Goal: Information Seeking & Learning: Learn about a topic

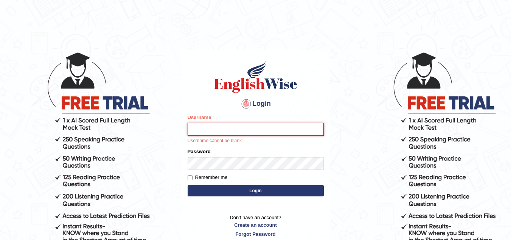
type input "sk247289"
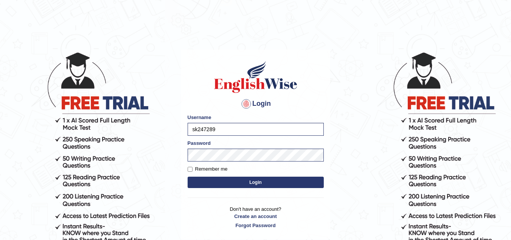
click at [256, 185] on button "Login" at bounding box center [256, 181] width 136 height 11
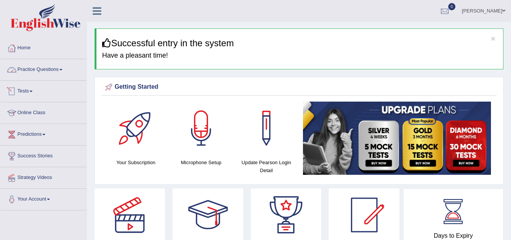
click at [50, 69] on link "Practice Questions" at bounding box center [43, 68] width 86 height 19
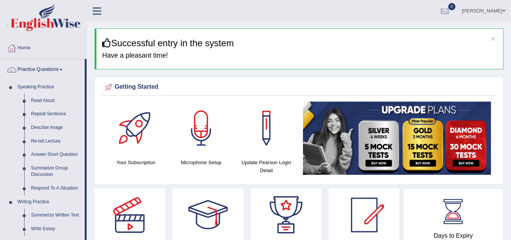
drag, startPoint x: 91, startPoint y: 22, endPoint x: 92, endPoint y: 78, distance: 55.3
drag, startPoint x: 91, startPoint y: 23, endPoint x: 94, endPoint y: 39, distance: 16.6
click at [91, 22] on div "kaushal Sharma Toggle navigation Username: sk247289 Access Type: Online Subscri…" at bounding box center [299, 11] width 424 height 22
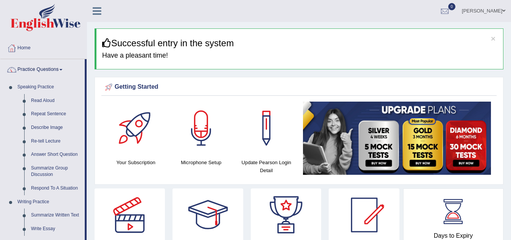
drag, startPoint x: 92, startPoint y: 22, endPoint x: 90, endPoint y: 67, distance: 45.1
drag, startPoint x: 91, startPoint y: 22, endPoint x: 89, endPoint y: 36, distance: 14.1
drag, startPoint x: 92, startPoint y: 23, endPoint x: 90, endPoint y: 65, distance: 42.4
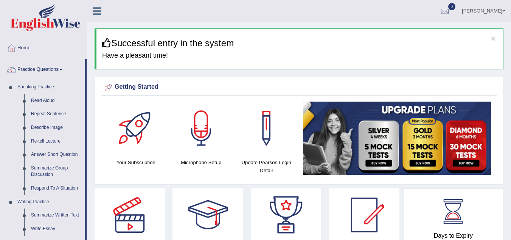
drag, startPoint x: 92, startPoint y: 21, endPoint x: 92, endPoint y: 54, distance: 32.9
drag, startPoint x: 91, startPoint y: 21, endPoint x: 90, endPoint y: 53, distance: 31.8
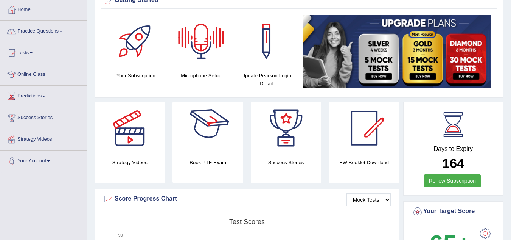
scroll to position [39, 0]
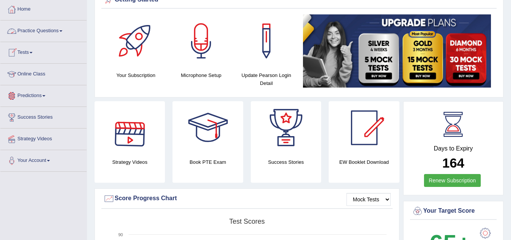
click at [38, 67] on link "Online Class" at bounding box center [43, 73] width 86 height 19
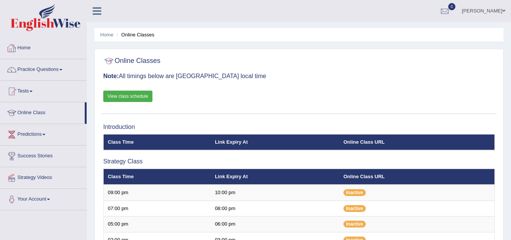
click at [92, 11] on link at bounding box center [97, 10] width 20 height 11
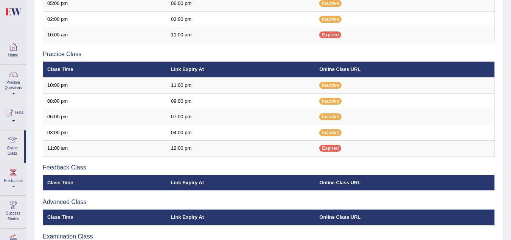
scroll to position [283, 0]
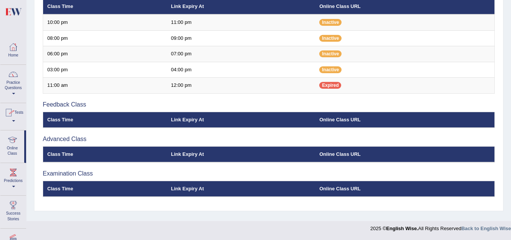
click at [13, 84] on link "Practice Questions" at bounding box center [13, 83] width 26 height 36
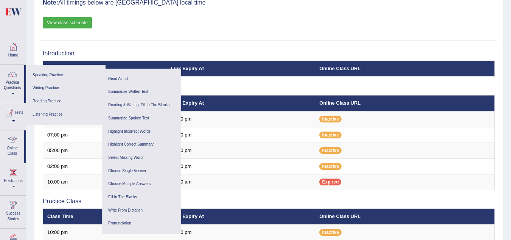
scroll to position [0, 0]
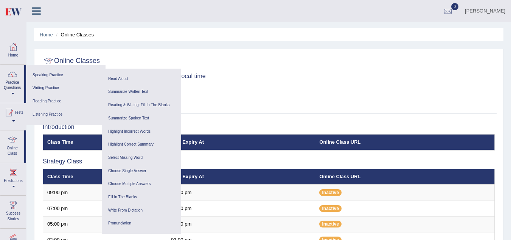
click at [36, 11] on icon at bounding box center [36, 11] width 9 height 10
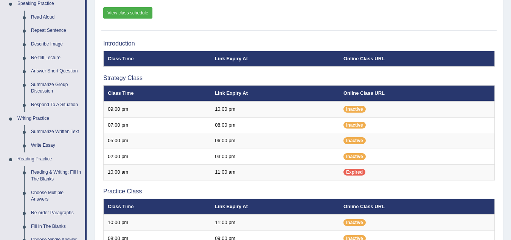
scroll to position [7, 0]
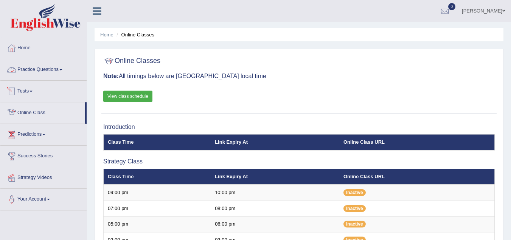
click at [53, 72] on link "Practice Questions" at bounding box center [43, 68] width 86 height 19
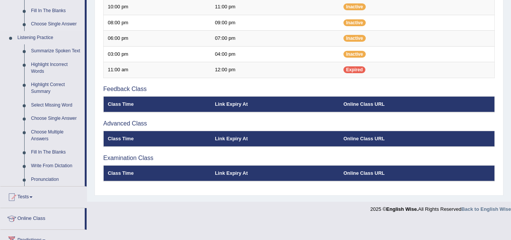
scroll to position [299, 0]
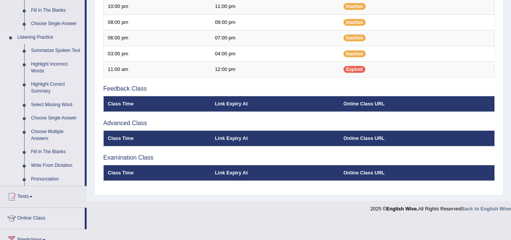
click at [61, 162] on link "Write From Dictation" at bounding box center [56, 166] width 57 height 14
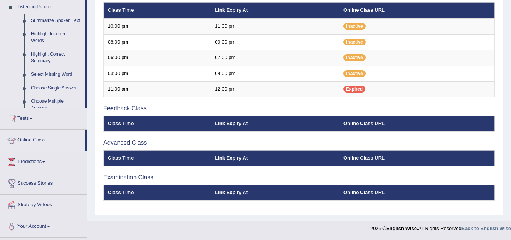
scroll to position [254, 0]
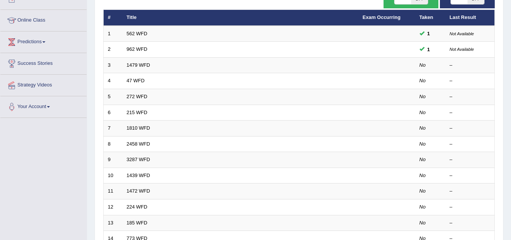
scroll to position [84, 0]
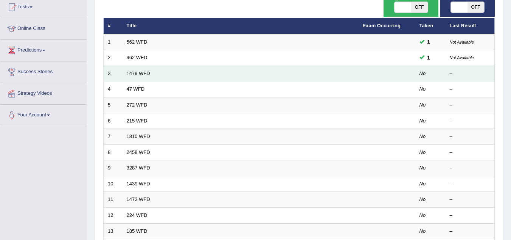
click at [139, 76] on td "1479 WFD" at bounding box center [241, 73] width 236 height 16
click at [136, 73] on link "1479 WFD" at bounding box center [138, 73] width 23 height 6
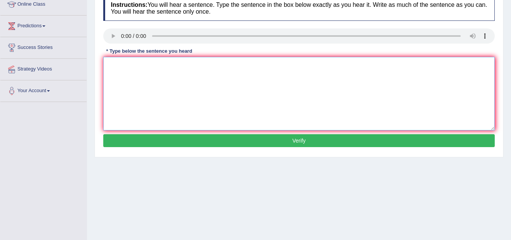
click at [121, 62] on textarea at bounding box center [299, 93] width 392 height 73
type textarea "t"
type textarea "T"
click at [122, 66] on textarea at bounding box center [299, 93] width 392 height 73
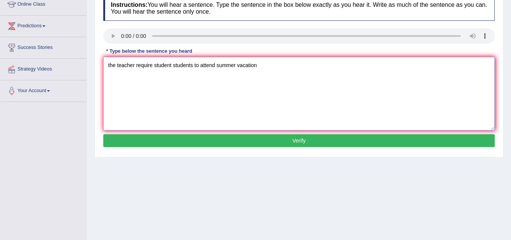
type textarea "the teacher require student students to attend summer vacation"
click at [174, 142] on button "Verify" at bounding box center [299, 140] width 392 height 13
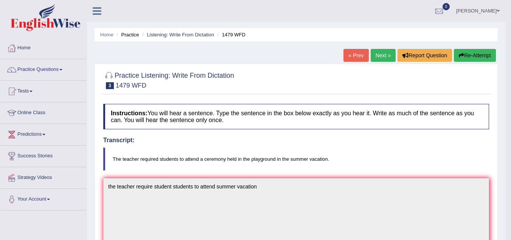
click at [384, 58] on link "Next »" at bounding box center [383, 55] width 25 height 13
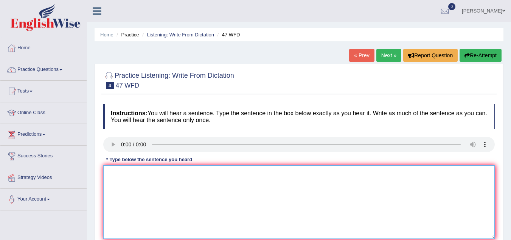
click at [120, 178] on textarea at bounding box center [299, 201] width 392 height 73
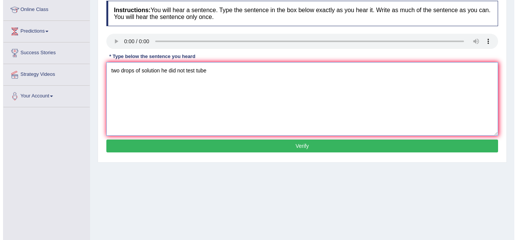
scroll to position [133, 0]
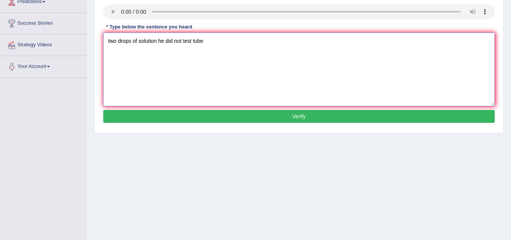
type textarea "two drops of solution he did not test tube"
click at [158, 110] on button "Verify" at bounding box center [299, 116] width 392 height 13
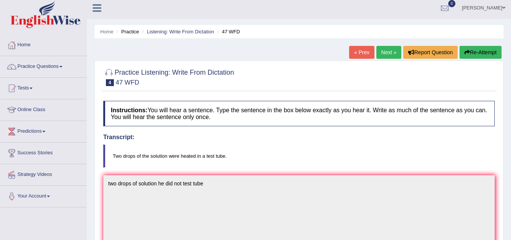
scroll to position [0, 0]
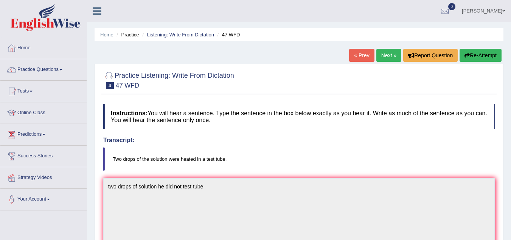
click at [386, 62] on div "« Prev Next » Report Question Re-Attempt" at bounding box center [426, 56] width 154 height 15
click at [386, 59] on link "Next »" at bounding box center [389, 55] width 25 height 13
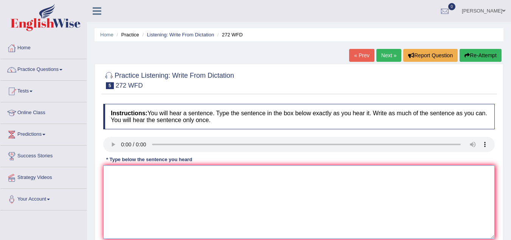
click at [132, 190] on textarea at bounding box center [299, 201] width 392 height 73
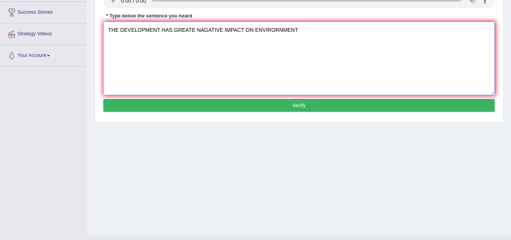
scroll to position [158, 0]
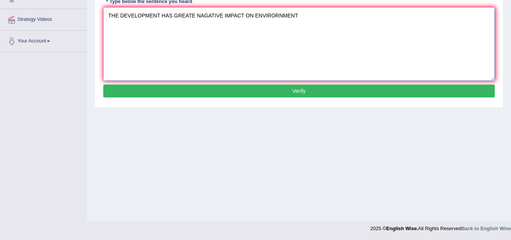
type textarea "THE DEVELOPMENT HAS GREATE NAGATIVE IMPACT ON ENVIRORNMENT"
click at [162, 92] on button "Verify" at bounding box center [299, 90] width 392 height 13
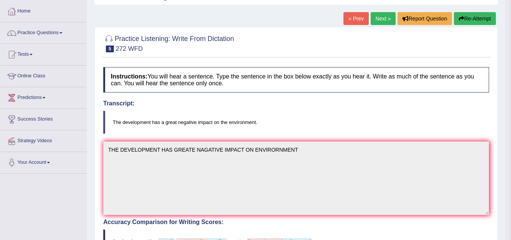
scroll to position [0, 0]
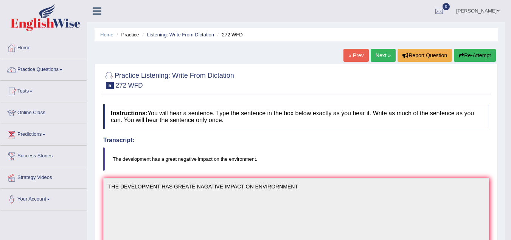
click at [373, 51] on link "Next »" at bounding box center [383, 55] width 25 height 13
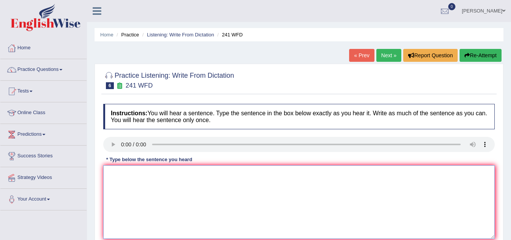
click at [143, 190] on textarea at bounding box center [299, 201] width 392 height 73
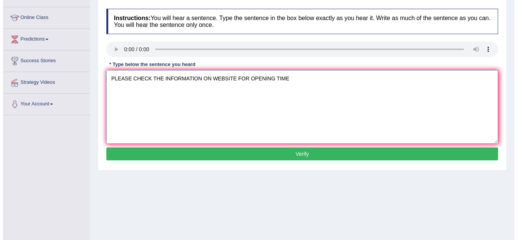
scroll to position [97, 0]
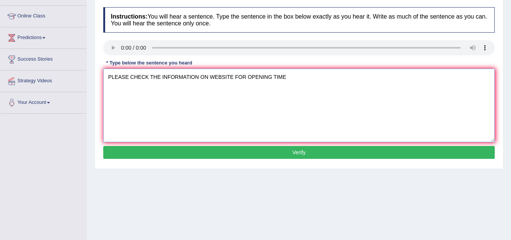
type textarea "PLEASE CHECK THE INFORMATION ON WEBSITE FOR OPENING TIME"
click at [150, 150] on button "Verify" at bounding box center [299, 152] width 392 height 13
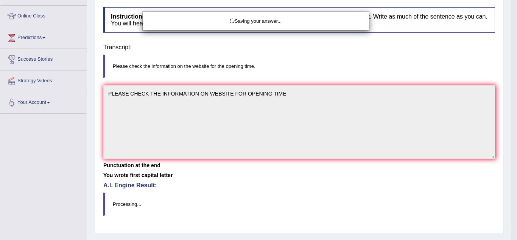
click at [150, 150] on div "Saving your answer..." at bounding box center [258, 120] width 517 height 240
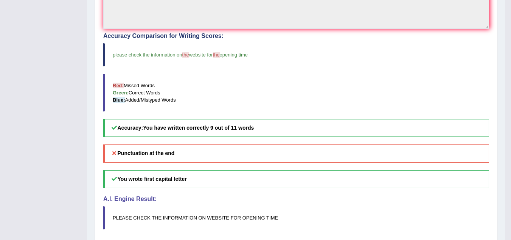
scroll to position [223, 0]
drag, startPoint x: 152, startPoint y: 148, endPoint x: 152, endPoint y: 157, distance: 8.3
click at [152, 157] on h5 "Punctuation at the end" at bounding box center [296, 153] width 386 height 18
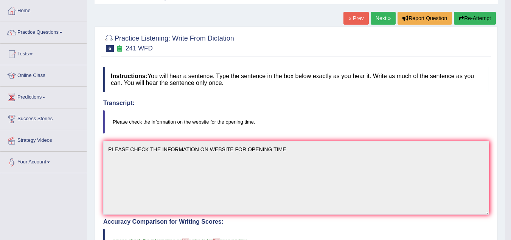
scroll to position [0, 0]
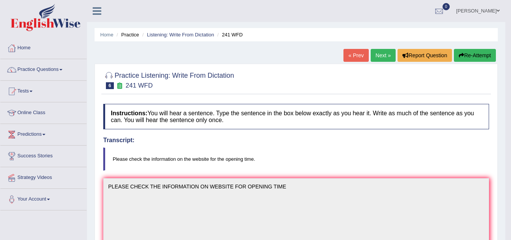
click at [386, 55] on link "Next »" at bounding box center [383, 55] width 25 height 13
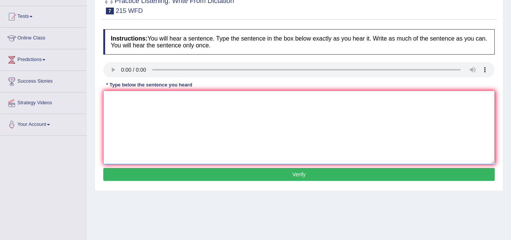
click at [119, 99] on textarea at bounding box center [299, 126] width 392 height 73
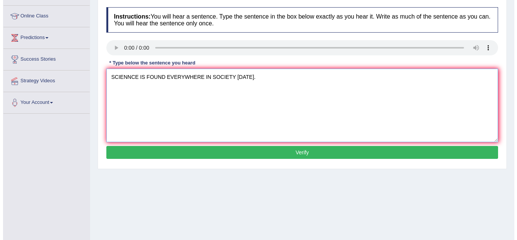
scroll to position [101, 0]
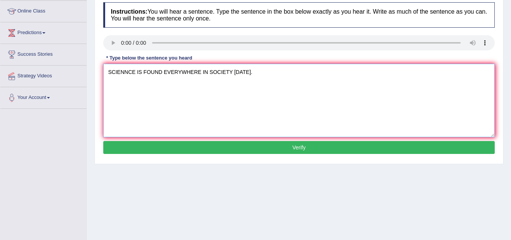
type textarea "SCIENNCE IS FOUND EVERYWHERE IN SOCIETY TODAY."
click at [240, 146] on button "Verify" at bounding box center [299, 147] width 392 height 13
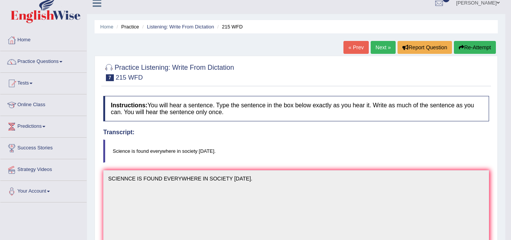
scroll to position [8, 0]
click at [381, 50] on link "Next »" at bounding box center [383, 47] width 25 height 13
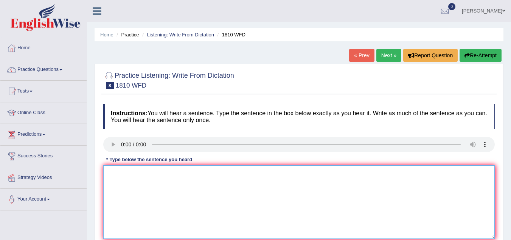
click at [117, 179] on textarea at bounding box center [299, 201] width 392 height 73
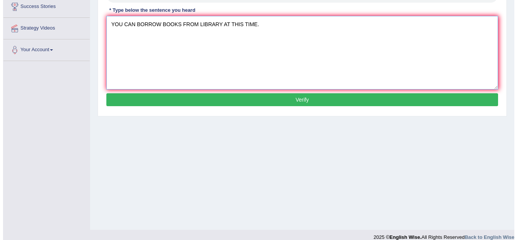
scroll to position [150, 0]
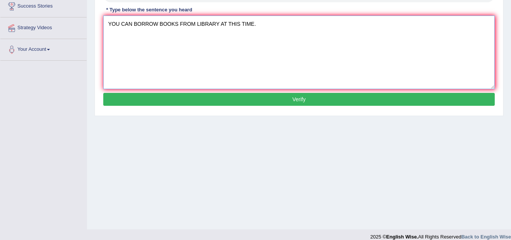
type textarea "YOU CAN BORROW BOOKS FROM LIBRARY AT THIS TIME."
click at [178, 100] on button "Verify" at bounding box center [299, 99] width 392 height 13
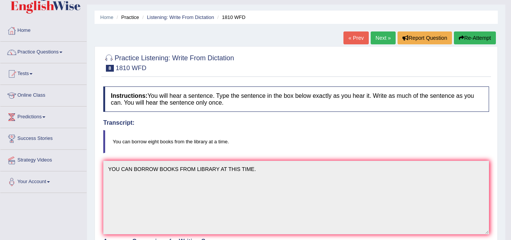
scroll to position [17, 0]
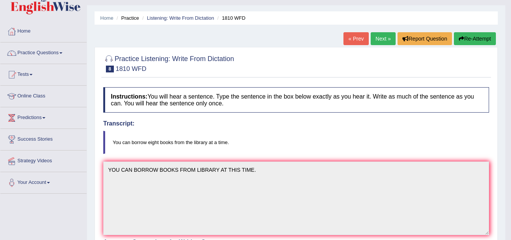
click at [387, 34] on link "Next »" at bounding box center [383, 38] width 25 height 13
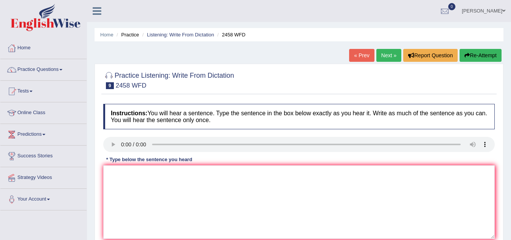
click at [112, 170] on textarea at bounding box center [299, 201] width 392 height 73
click at [122, 182] on div "Instructions: You will hear a sentence. Type the sentence in the box below exac…" at bounding box center [299, 180] width 396 height 161
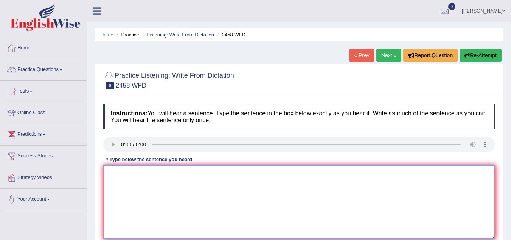
click at [115, 175] on textarea at bounding box center [299, 201] width 392 height 73
click at [113, 179] on textarea at bounding box center [299, 201] width 392 height 73
type textarea "C"
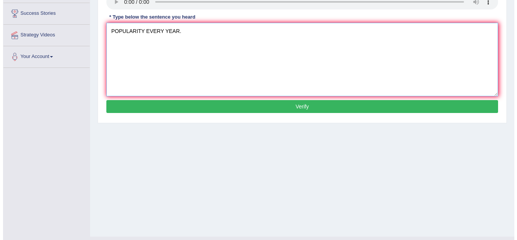
scroll to position [143, 0]
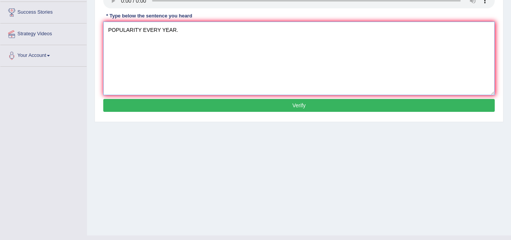
type textarea "POPULARITY EVERY YEAR."
click at [182, 106] on button "Verify" at bounding box center [299, 105] width 392 height 13
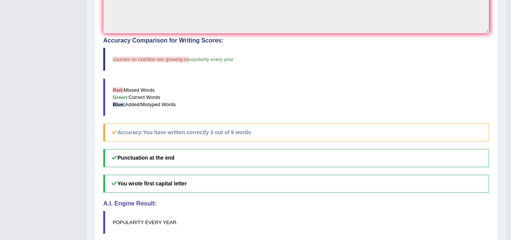
scroll to position [218, 0]
drag, startPoint x: 261, startPoint y: 129, endPoint x: 168, endPoint y: 63, distance: 113.7
click at [168, 63] on div "Accuracy Comparison for Writing Scores: courses on nutrition are growing in pop…" at bounding box center [296, 89] width 386 height 104
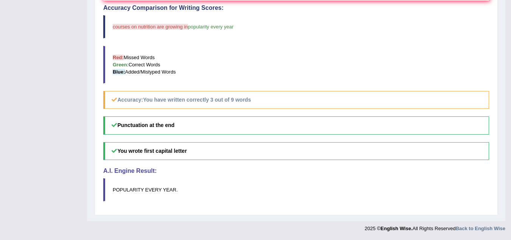
scroll to position [0, 0]
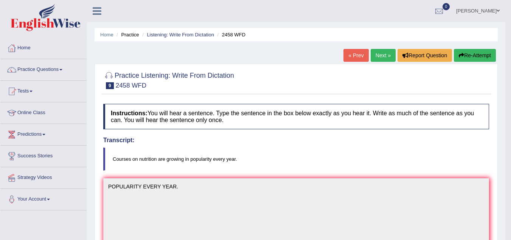
click at [382, 51] on link "Next »" at bounding box center [383, 55] width 25 height 13
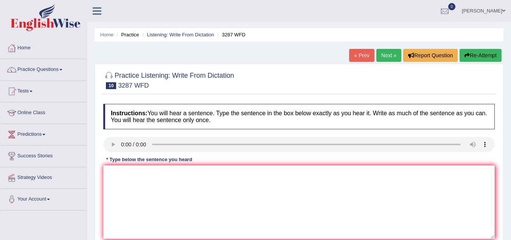
click at [123, 177] on div "Instructions: You will hear a sentence. Type the sentence in the box below exac…" at bounding box center [299, 180] width 396 height 161
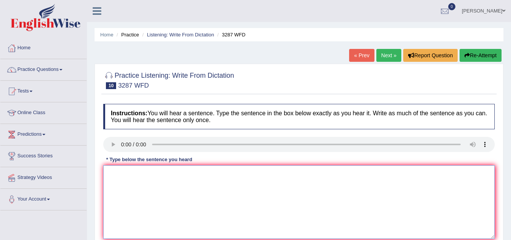
click at [123, 177] on textarea at bounding box center [299, 201] width 392 height 73
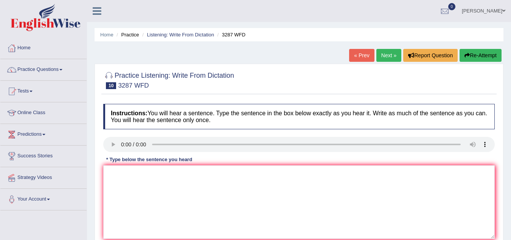
click at [115, 186] on div "Instructions: You will hear a sentence. Type the sentence in the box below exac…" at bounding box center [299, 180] width 396 height 161
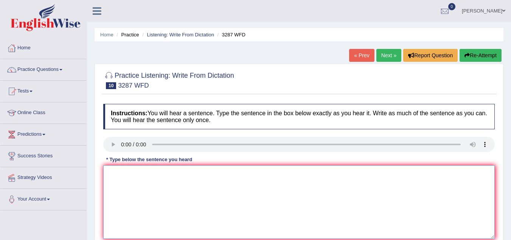
click at [115, 186] on textarea at bounding box center [299, 201] width 392 height 73
click at [118, 188] on textarea at bounding box center [299, 201] width 392 height 73
click at [115, 165] on textarea at bounding box center [299, 201] width 392 height 73
type textarea "T"
click at [151, 189] on textarea at bounding box center [299, 201] width 392 height 73
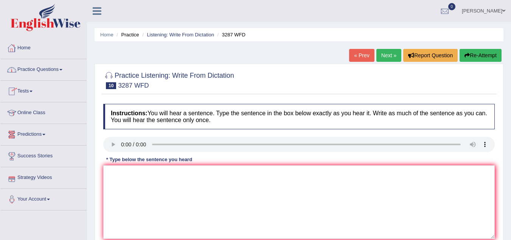
click at [51, 62] on link "Practice Questions" at bounding box center [43, 68] width 86 height 19
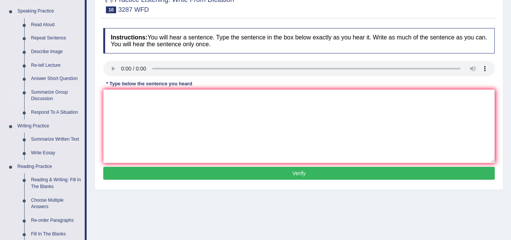
scroll to position [75, 0]
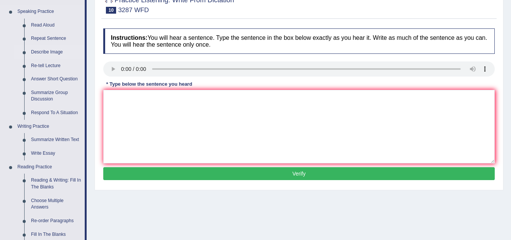
click at [43, 49] on link "Describe Image" at bounding box center [56, 52] width 57 height 14
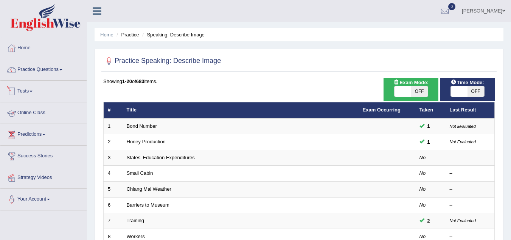
click at [32, 89] on link "Tests" at bounding box center [43, 90] width 86 height 19
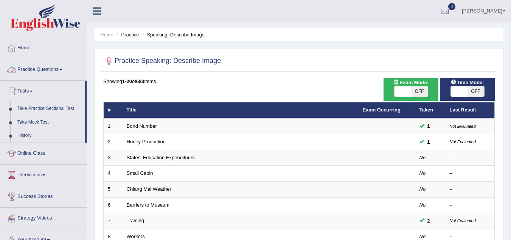
click at [43, 68] on link "Practice Questions" at bounding box center [43, 68] width 86 height 19
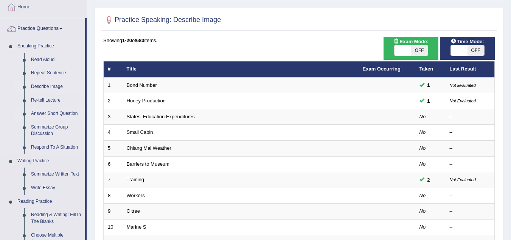
scroll to position [41, 0]
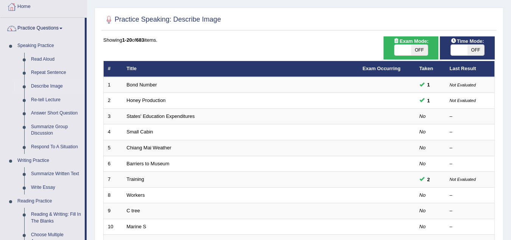
click at [92, 58] on div "Home Practice Speaking: Describe Image Practice Speaking: Describe Image Time M…" at bounding box center [299, 200] width 424 height 482
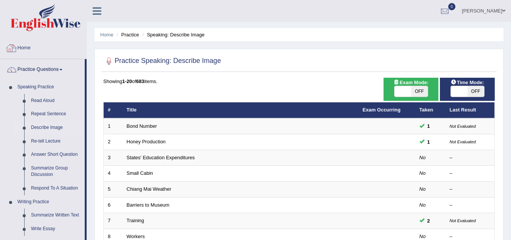
click at [30, 48] on link "Home" at bounding box center [43, 46] width 86 height 19
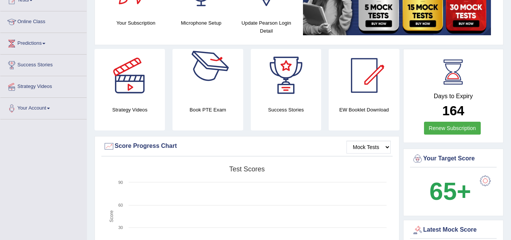
scroll to position [91, 0]
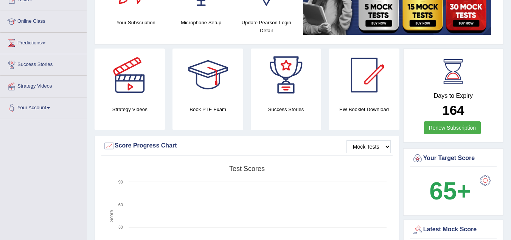
click at [321, 106] on h4 "EW Booklet Download" at bounding box center [286, 109] width 70 height 8
click at [359, 74] on div at bounding box center [364, 74] width 53 height 53
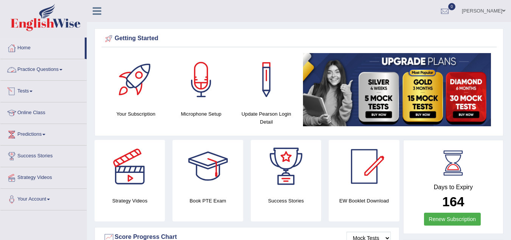
click at [44, 65] on link "Practice Questions" at bounding box center [43, 68] width 86 height 19
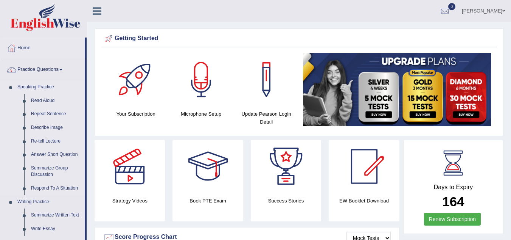
scroll to position [79, 0]
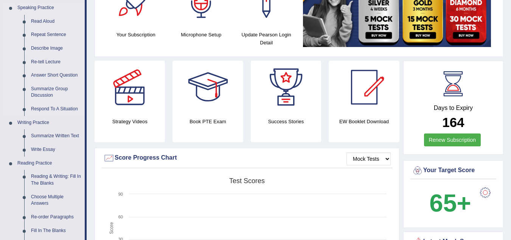
click at [47, 51] on link "Describe Image" at bounding box center [56, 49] width 57 height 14
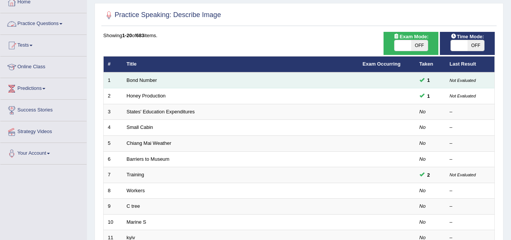
scroll to position [46, 0]
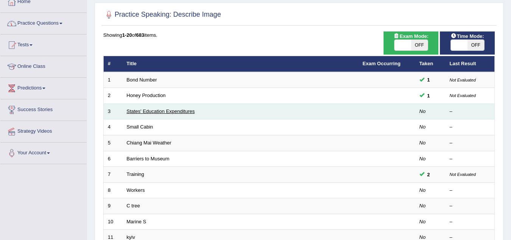
click at [162, 112] on link "States' Education Expenditures" at bounding box center [161, 111] width 68 height 6
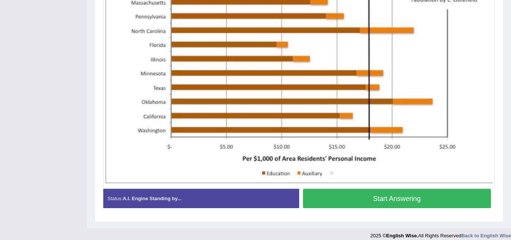
scroll to position [259, 0]
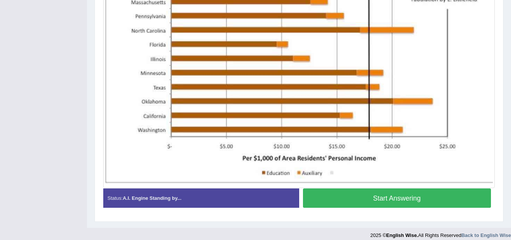
click at [384, 203] on button "Start Answering" at bounding box center [397, 197] width 189 height 19
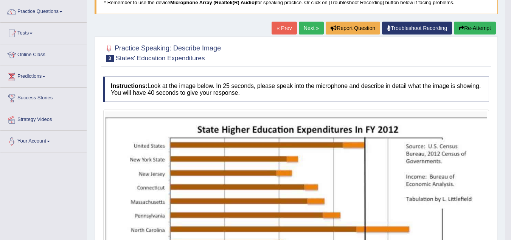
scroll to position [0, 0]
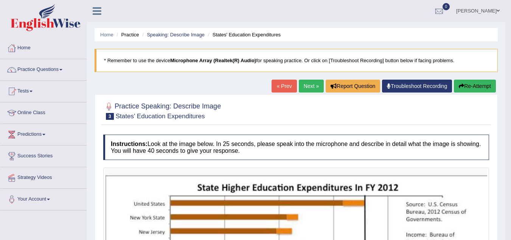
click at [315, 84] on link "Next »" at bounding box center [311, 86] width 25 height 13
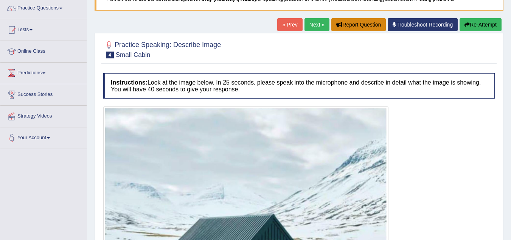
scroll to position [59, 0]
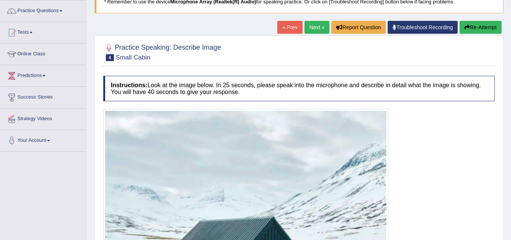
drag, startPoint x: 318, startPoint y: 20, endPoint x: 317, endPoint y: 36, distance: 15.6
click at [317, 36] on div "Home Practice Speaking: Describe Image Small Cabin * Remember to use the device…" at bounding box center [299, 164] width 424 height 447
click at [315, 33] on link "Next »" at bounding box center [317, 27] width 25 height 13
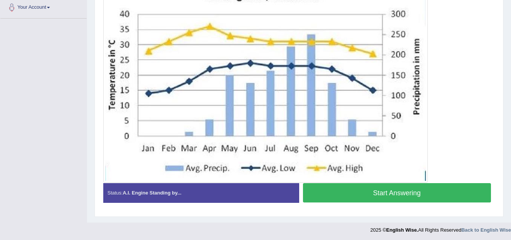
scroll to position [192, 0]
click at [367, 188] on button "Start Answering" at bounding box center [397, 191] width 189 height 19
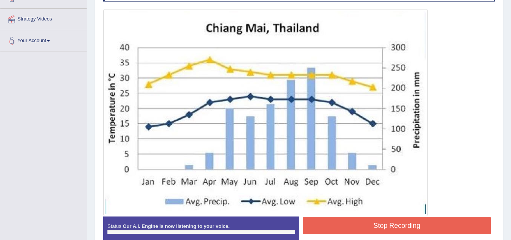
scroll to position [158, 0]
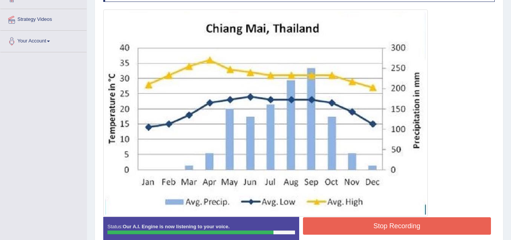
click at [392, 223] on button "Stop Recording" at bounding box center [397, 225] width 189 height 17
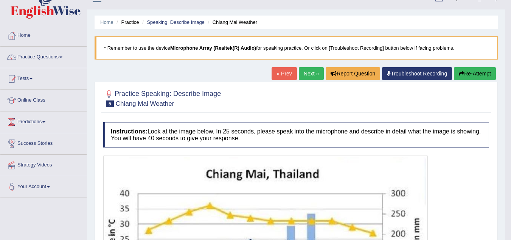
scroll to position [3, 0]
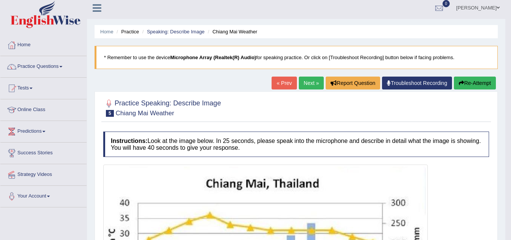
click at [312, 89] on link "Next »" at bounding box center [311, 82] width 25 height 13
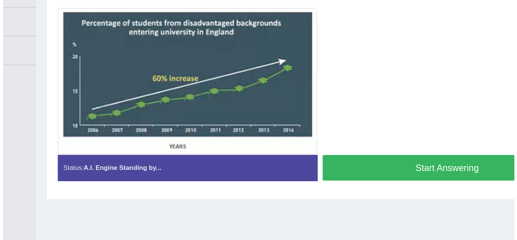
scroll to position [101, 0]
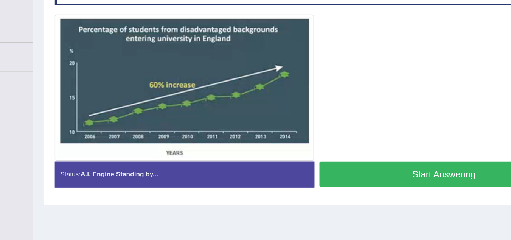
click at [381, 186] on button "Start Answering" at bounding box center [397, 186] width 189 height 19
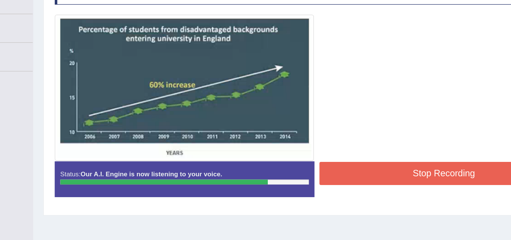
click at [363, 184] on button "Stop Recording" at bounding box center [397, 186] width 189 height 17
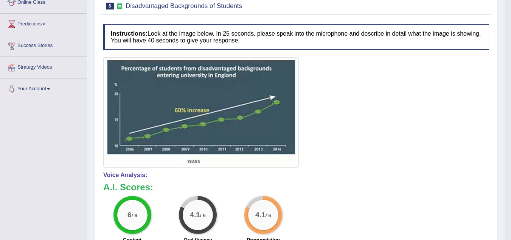
scroll to position [0, 0]
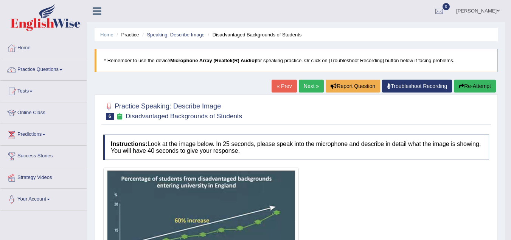
click at [308, 83] on link "Next »" at bounding box center [311, 86] width 25 height 13
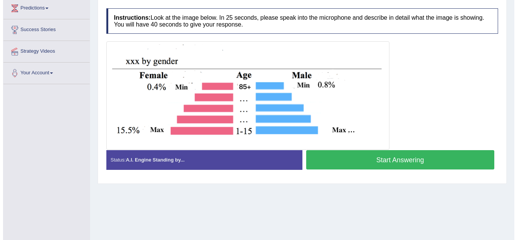
scroll to position [129, 0]
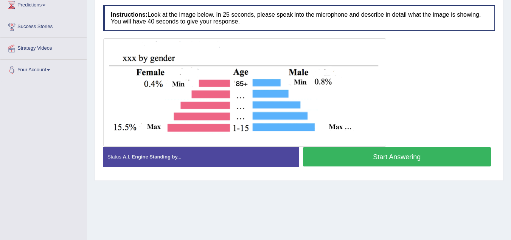
click at [332, 158] on button "Start Answering" at bounding box center [397, 156] width 189 height 19
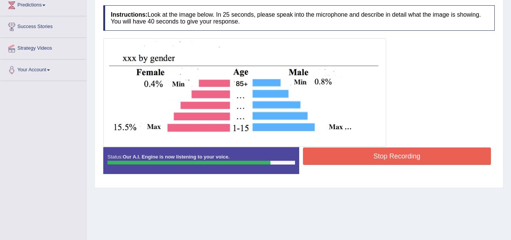
click at [326, 150] on button "Stop Recording" at bounding box center [397, 155] width 189 height 17
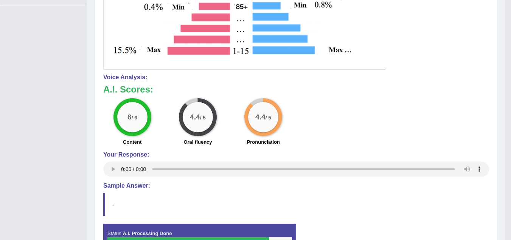
scroll to position [0, 0]
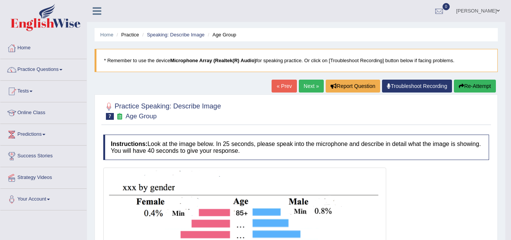
click at [305, 89] on link "Next »" at bounding box center [311, 86] width 25 height 13
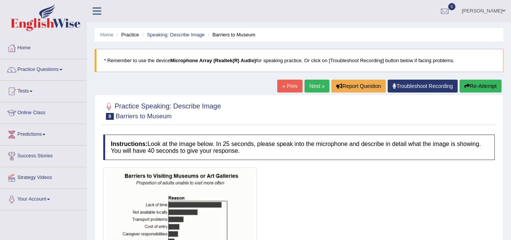
click at [494, 14] on link "kaushal Sharma" at bounding box center [484, 10] width 55 height 20
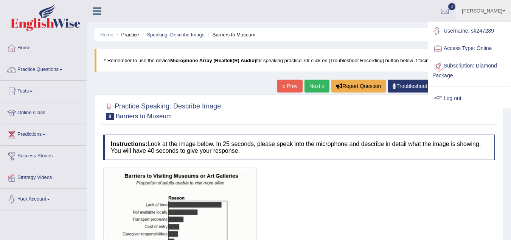
click at [446, 100] on link "Log out" at bounding box center [470, 98] width 82 height 17
